Goal: Navigation & Orientation: Go to known website

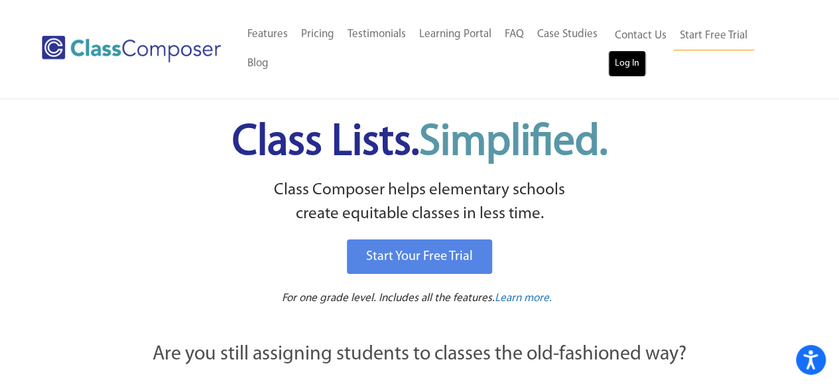
click at [633, 61] on link "Log In" at bounding box center [627, 63] width 38 height 27
click at [633, 70] on link "Log In" at bounding box center [627, 63] width 38 height 27
click at [632, 72] on link "Log In" at bounding box center [627, 63] width 38 height 27
click at [644, 68] on link "Log In" at bounding box center [627, 63] width 38 height 27
click at [608, 80] on div "Menu Home Old Features Pricing Testimonials Learning Portal FAQ Case Studies Bl…" at bounding box center [419, 49] width 755 height 98
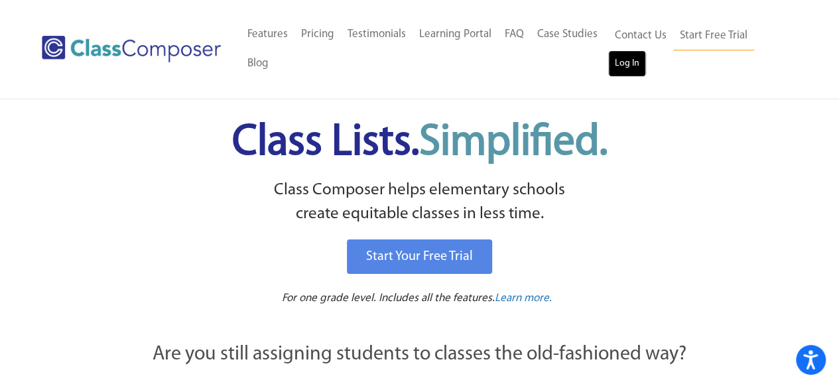
click at [640, 54] on link "Log In" at bounding box center [627, 63] width 38 height 27
